Goal: Task Accomplishment & Management: Manage account settings

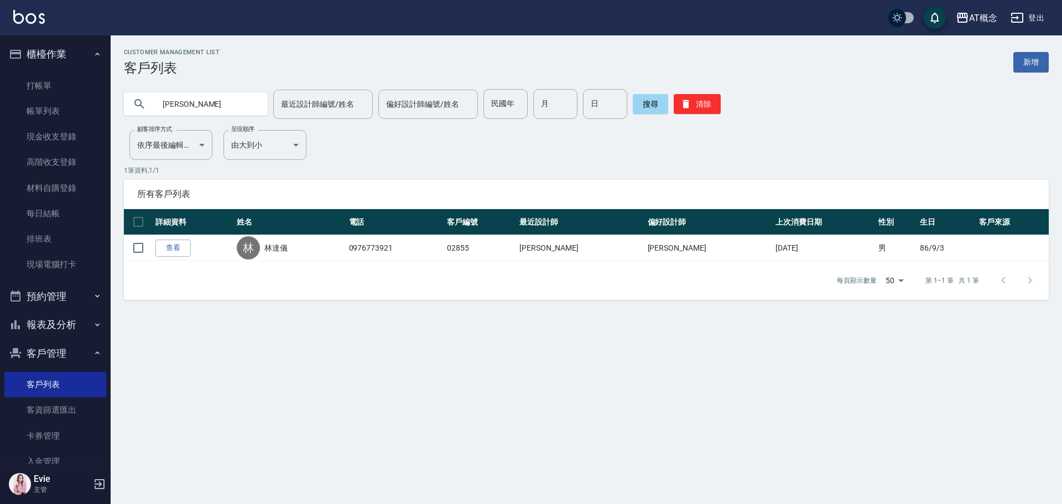
type input "林"
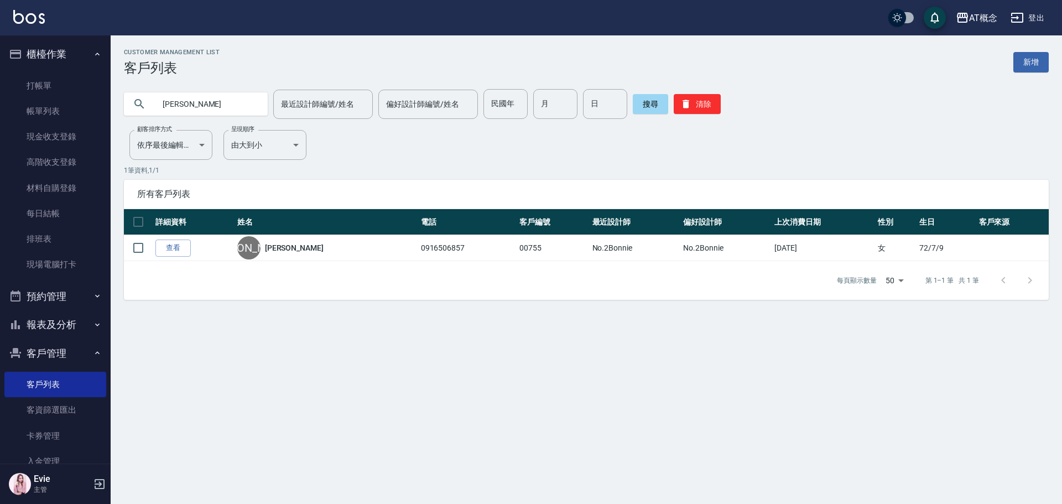
drag, startPoint x: 198, startPoint y: 104, endPoint x: 0, endPoint y: 114, distance: 198.3
click at [0, 126] on div "AT概念 登出 櫃檯作業 打帳單 帳單列表 現金收支登錄 高階收支登錄 材料自購登錄 每日結帳 排班表 現場電腦打卡 預約管理 預約管理 單日預約紀錄 單週預…" at bounding box center [531, 252] width 1062 height 504
type input "[PERSON_NAME]"
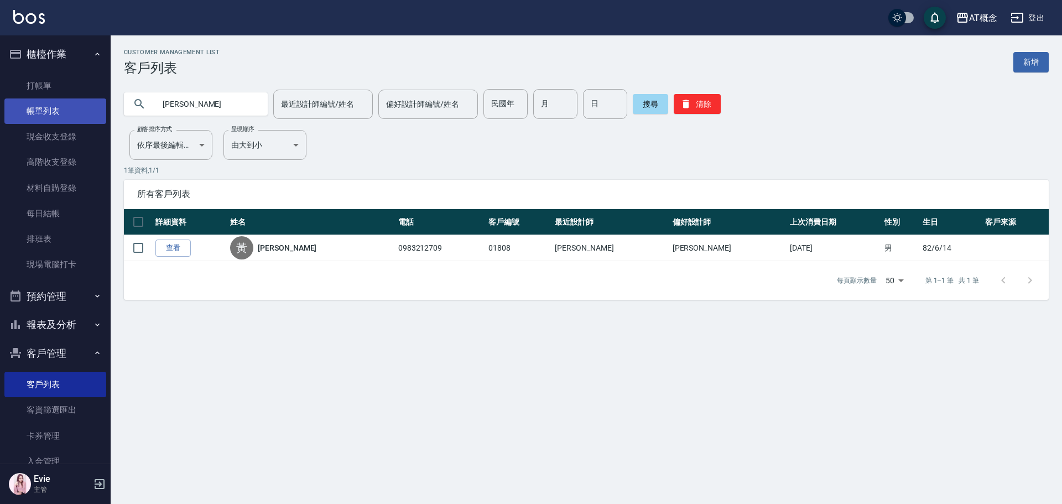
drag, startPoint x: 206, startPoint y: 101, endPoint x: 23, endPoint y: 118, distance: 183.9
click at [23, 118] on div "AT概念 登出 櫃檯作業 打帳單 帳單列表 現金收支登錄 高階收支登錄 材料自購登錄 每日結帳 排班表 現場電腦打卡 預約管理 預約管理 單日預約紀錄 單週預…" at bounding box center [531, 252] width 1062 height 504
type input "96"
type input "4"
type input "10"
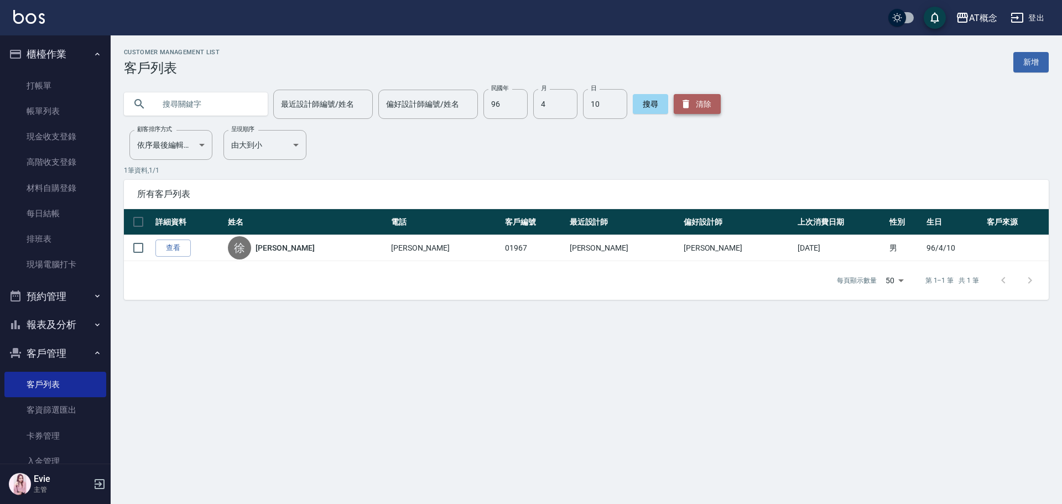
click at [703, 102] on button "清除" at bounding box center [697, 104] width 47 height 20
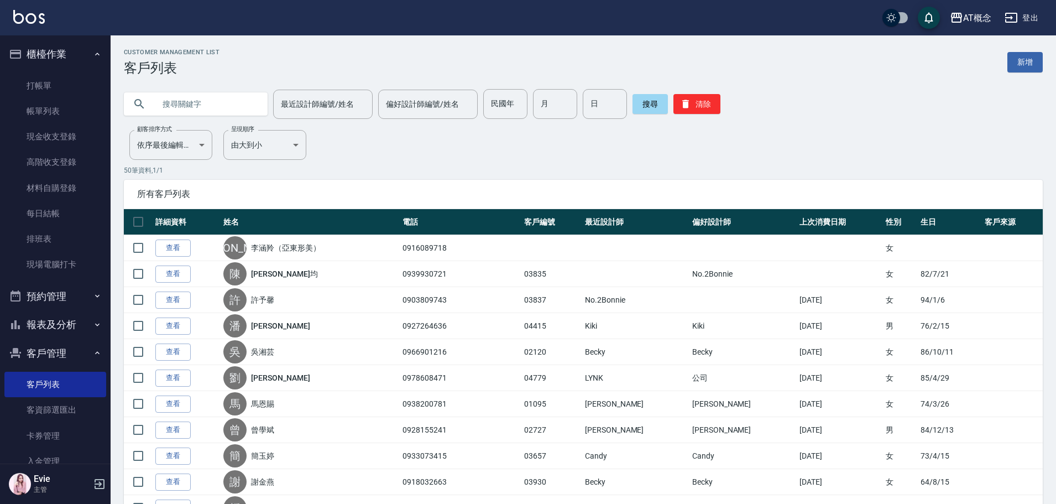
click at [164, 100] on input "text" at bounding box center [207, 104] width 104 height 30
click at [196, 105] on input "text" at bounding box center [207, 104] width 104 height 30
type input "[PERSON_NAME]"
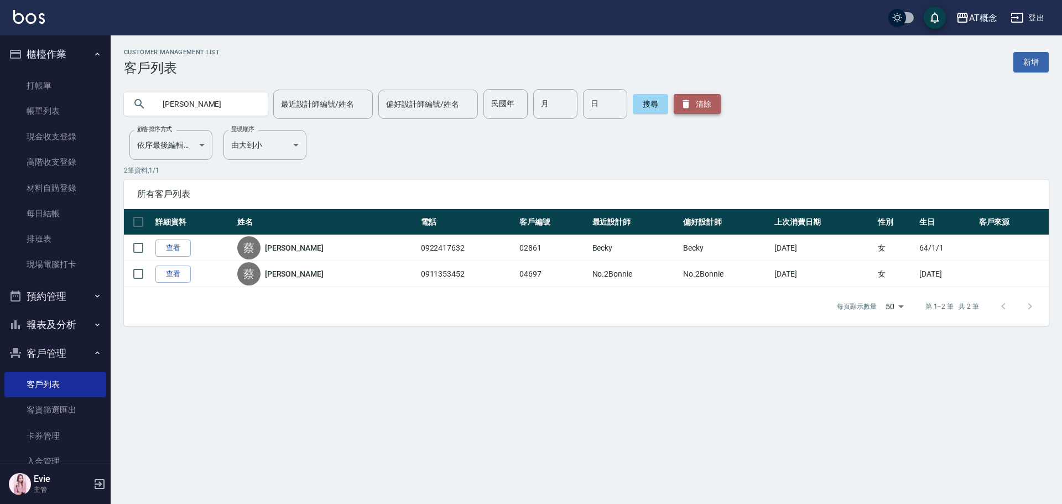
click at [705, 111] on button "清除" at bounding box center [697, 104] width 47 height 20
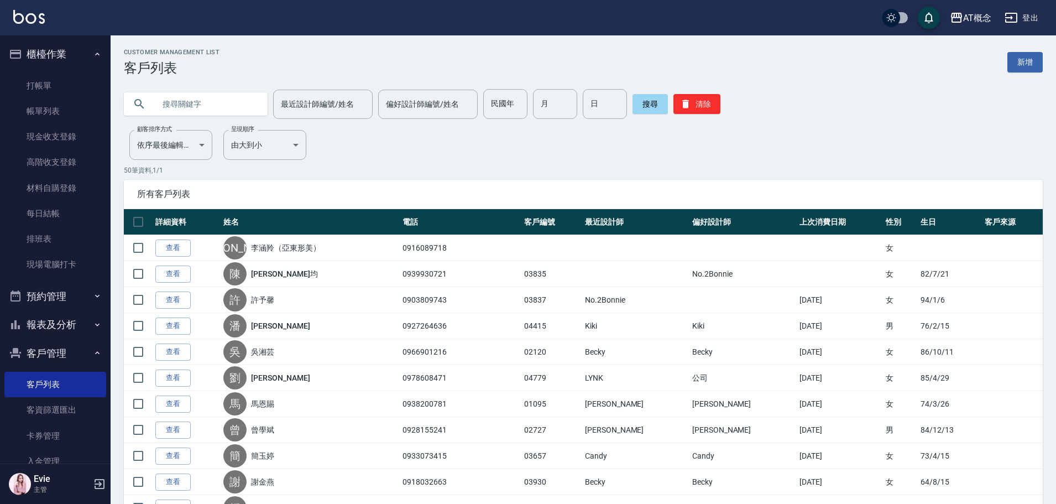
click at [211, 101] on input "text" at bounding box center [207, 104] width 104 height 30
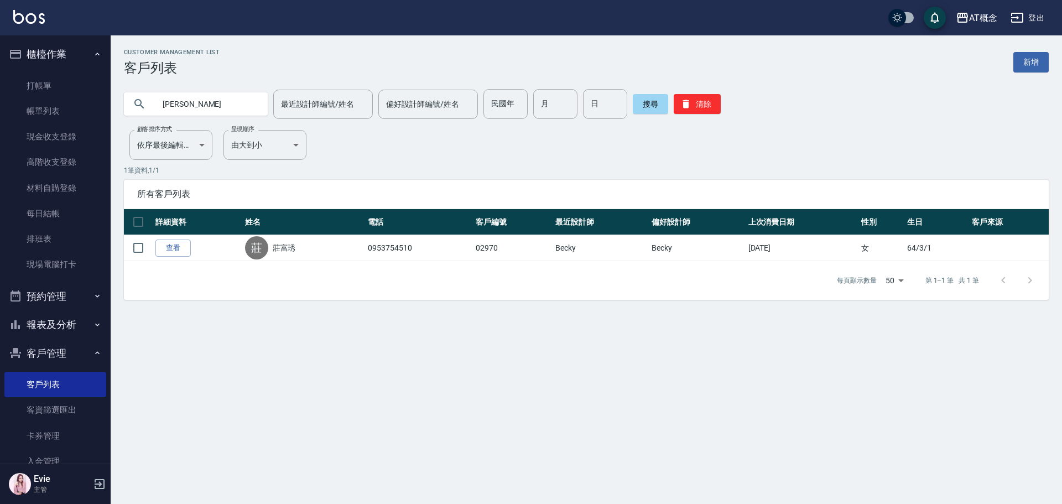
click at [212, 98] on input "[PERSON_NAME]" at bounding box center [207, 104] width 104 height 30
type input "富"
type input "韓"
